Goal: Check status: Check status

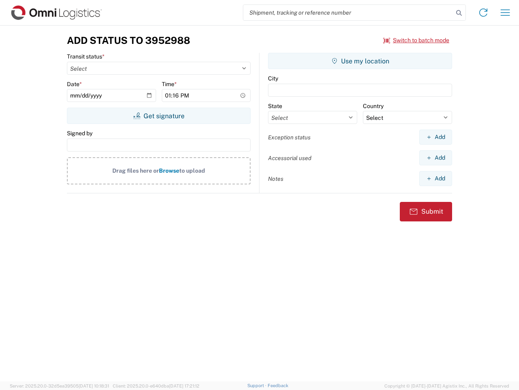
click at [349, 13] on input "search" at bounding box center [348, 12] width 210 height 15
click at [459, 13] on icon at bounding box center [459, 12] width 11 height 11
click at [484, 13] on icon at bounding box center [483, 12] width 13 height 13
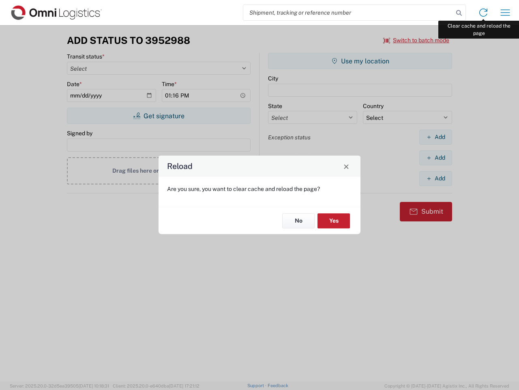
click at [506, 13] on div "Reload Are you sure, you want to clear cache and reload the page? No Yes" at bounding box center [259, 195] width 519 height 390
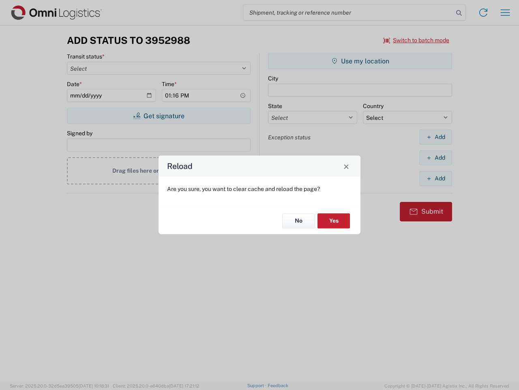
click at [417, 40] on div "Reload Are you sure, you want to clear cache and reload the page? No Yes" at bounding box center [259, 195] width 519 height 390
click at [159, 116] on div "Reload Are you sure, you want to clear cache and reload the page? No Yes" at bounding box center [259, 195] width 519 height 390
click at [360, 61] on div "Reload Are you sure, you want to clear cache and reload the page? No Yes" at bounding box center [259, 195] width 519 height 390
click at [436, 137] on div "Reload Are you sure, you want to clear cache and reload the page? No Yes" at bounding box center [259, 195] width 519 height 390
click at [436, 157] on div "Reload Are you sure, you want to clear cache and reload the page? No Yes" at bounding box center [259, 195] width 519 height 390
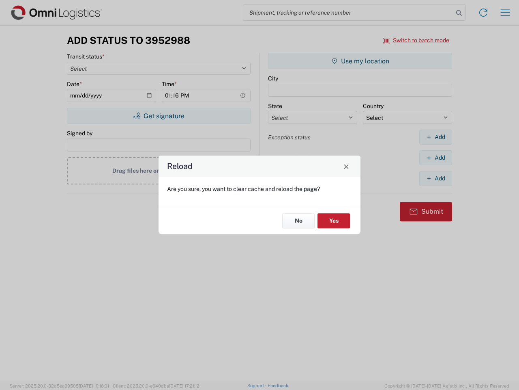
click at [436, 178] on div "Reload Are you sure, you want to clear cache and reload the page? No Yes" at bounding box center [259, 195] width 519 height 390
